Goal: Use online tool/utility: Utilize a website feature to perform a specific function

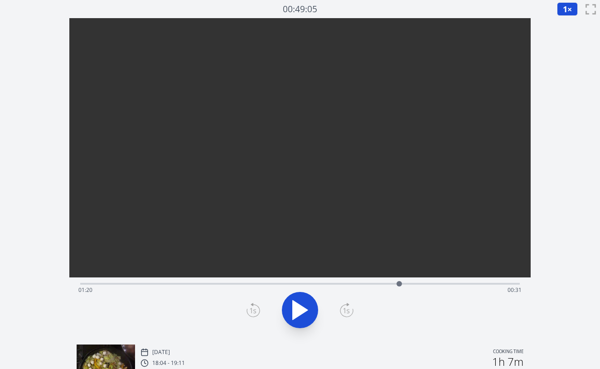
drag, startPoint x: 87, startPoint y: 282, endPoint x: 399, endPoint y: 283, distance: 311.8
click at [399, 283] on div at bounding box center [399, 283] width 5 height 5
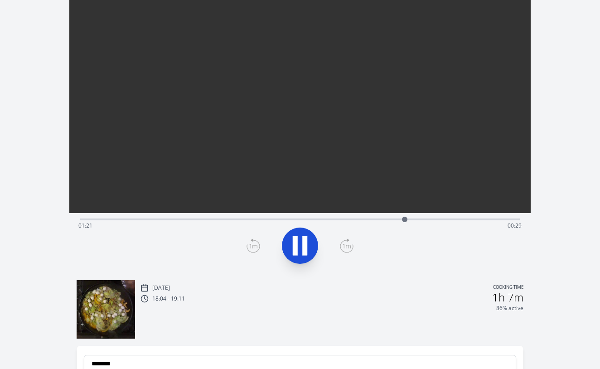
click at [302, 246] on icon at bounding box center [299, 245] width 25 height 25
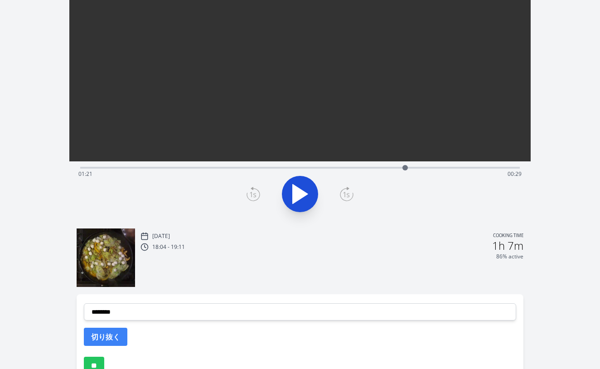
scroll to position [141, 0]
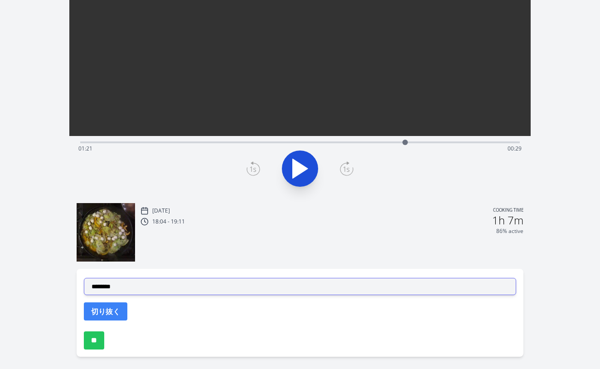
select select "**********"
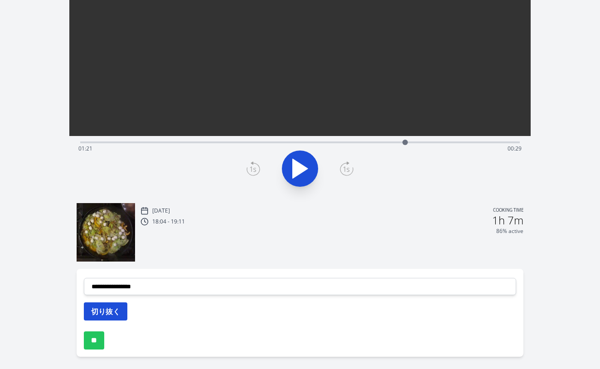
click at [111, 309] on button "切り抜く" at bounding box center [106, 311] width 44 height 18
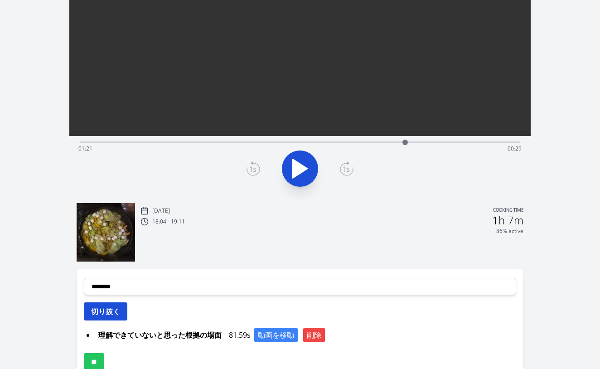
scroll to position [53, 0]
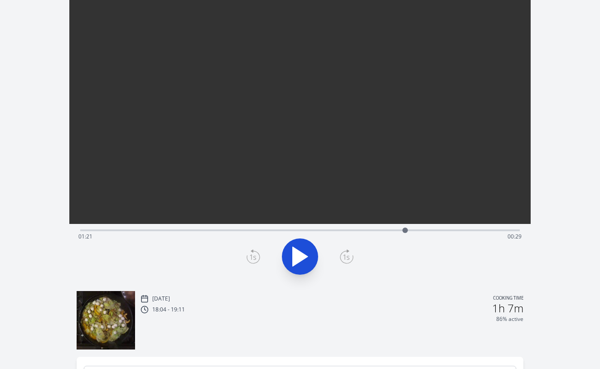
click at [430, 227] on div "Time elapsed: 01:21 Time remaining: 00:29" at bounding box center [300, 229] width 440 height 11
click at [450, 230] on div "Time elapsed: 01:27 Time remaining: 00:23" at bounding box center [299, 236] width 443 height 15
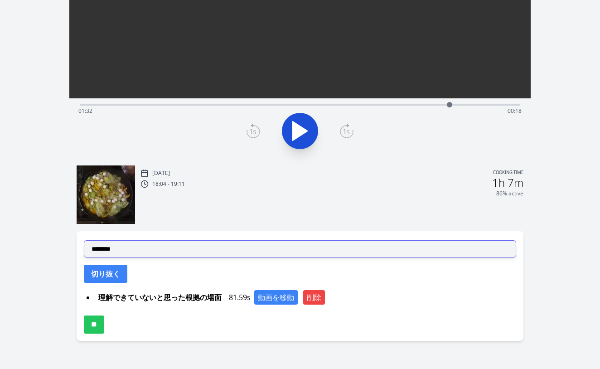
scroll to position [179, 0]
select select "**********"
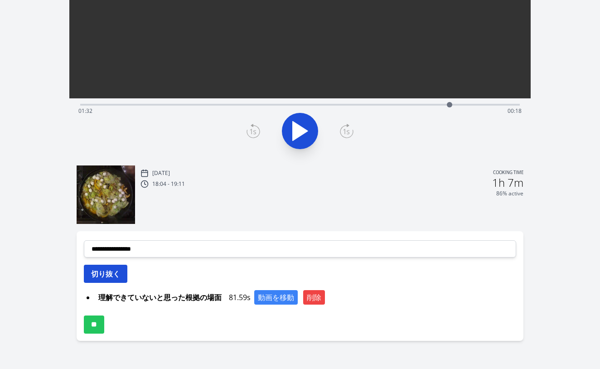
click at [114, 276] on button "切り抜く" at bounding box center [106, 274] width 44 height 18
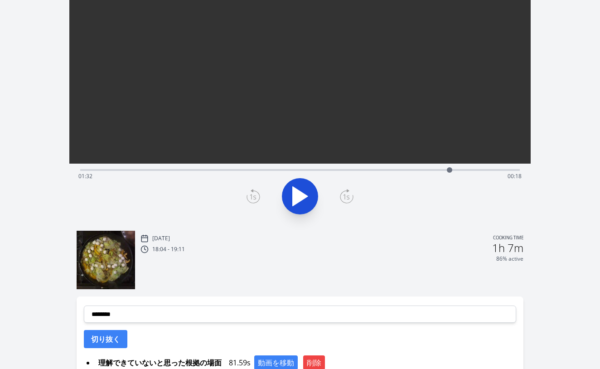
scroll to position [97, 0]
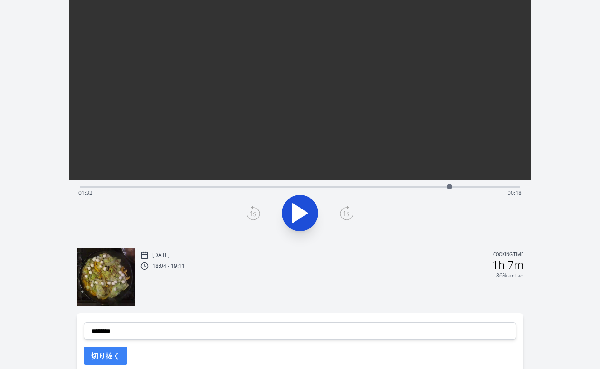
click at [431, 186] on div "Time elapsed: 01:32 Time remaining: 00:18" at bounding box center [299, 193] width 443 height 15
click at [455, 186] on div "Time elapsed: 01:28 Time remaining: 00:23" at bounding box center [299, 193] width 443 height 15
click at [447, 186] on div "Time elapsed: 01:34 Time remaining: 00:17" at bounding box center [299, 193] width 443 height 15
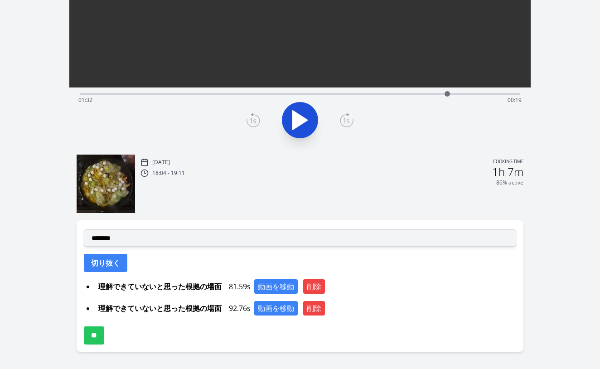
scroll to position [201, 0]
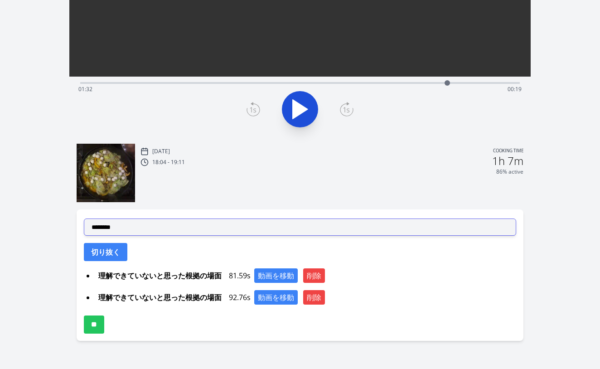
select select "**********"
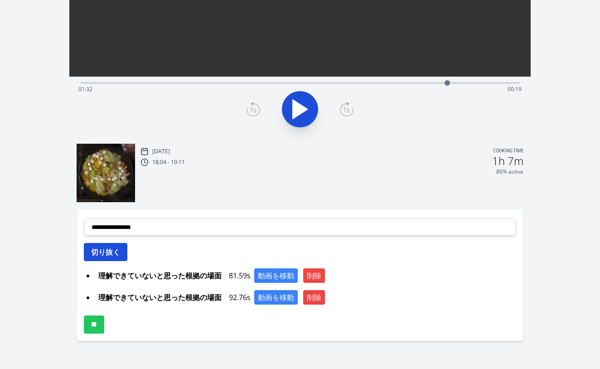
click at [107, 250] on button "切り抜く" at bounding box center [106, 252] width 44 height 18
select select
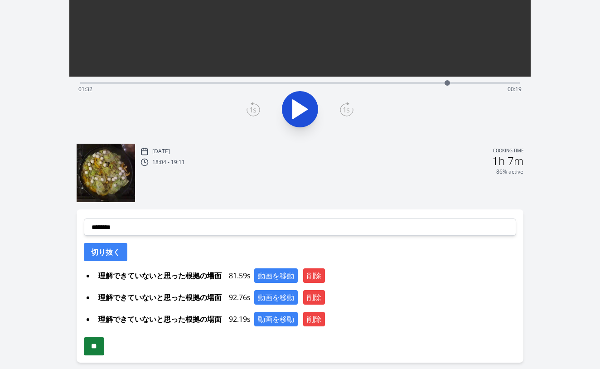
click at [101, 346] on input "**" at bounding box center [94, 346] width 20 height 18
